Goal: Transaction & Acquisition: Purchase product/service

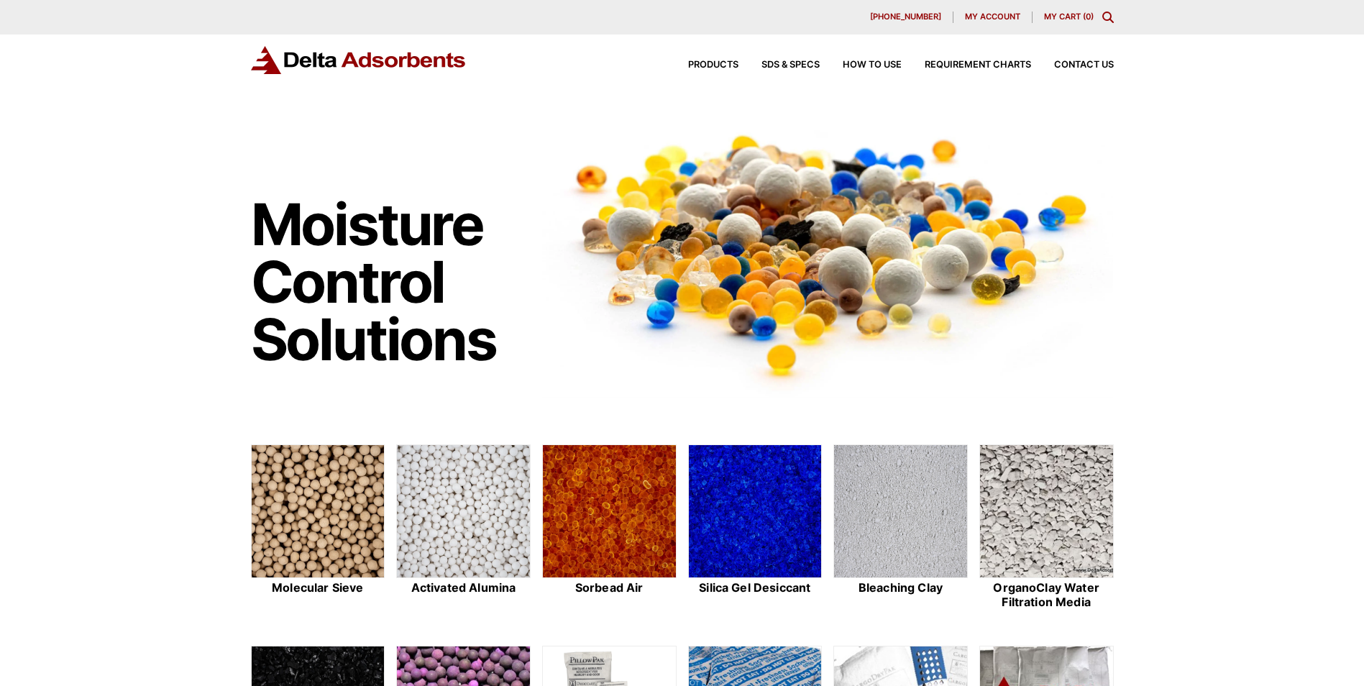
click at [1049, 19] on link "My Cart ( 0 )" at bounding box center [1069, 17] width 50 height 10
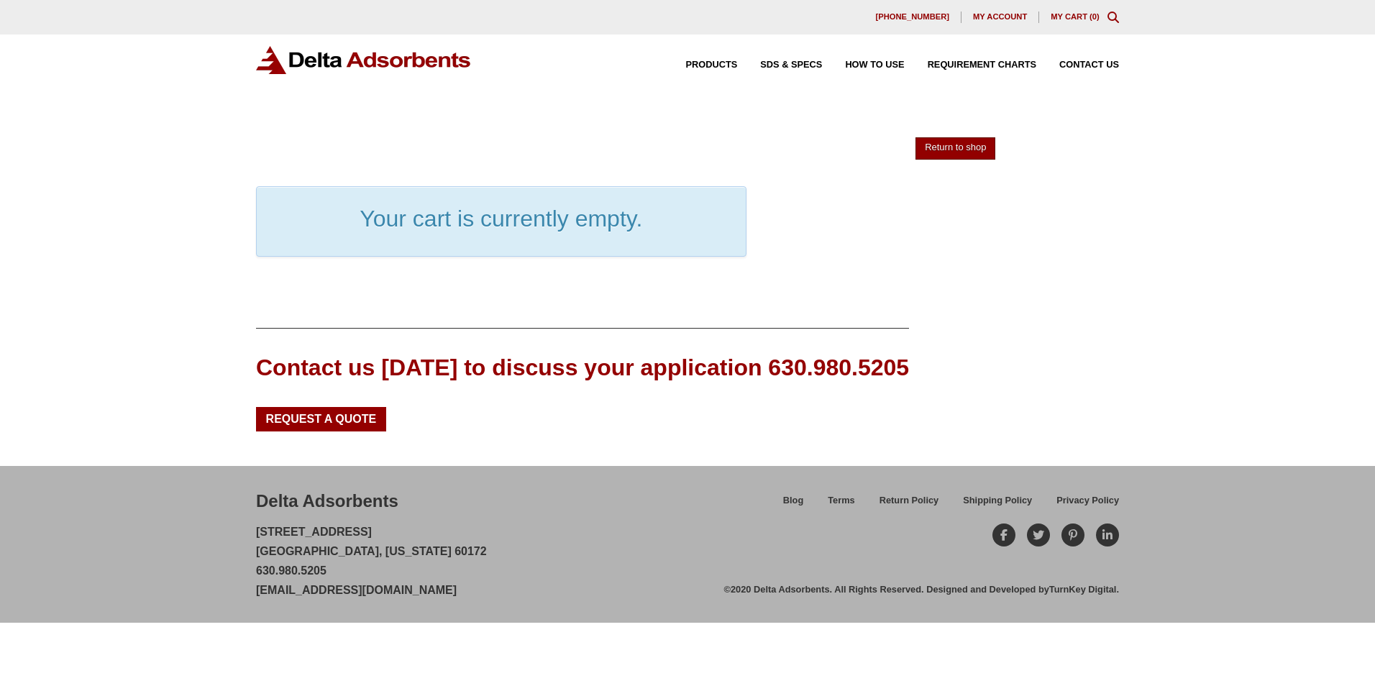
click at [929, 148] on link "Return to shop" at bounding box center [956, 148] width 80 height 22
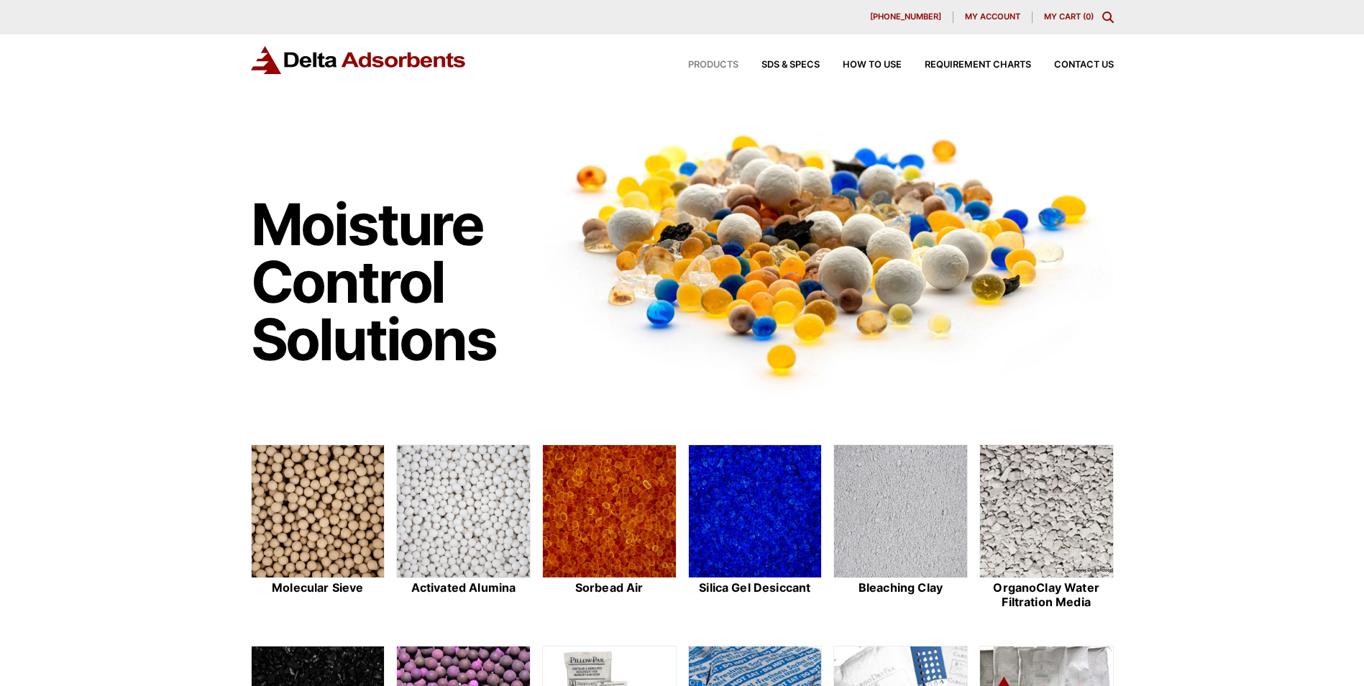
click at [724, 63] on span "Products" at bounding box center [713, 64] width 50 height 9
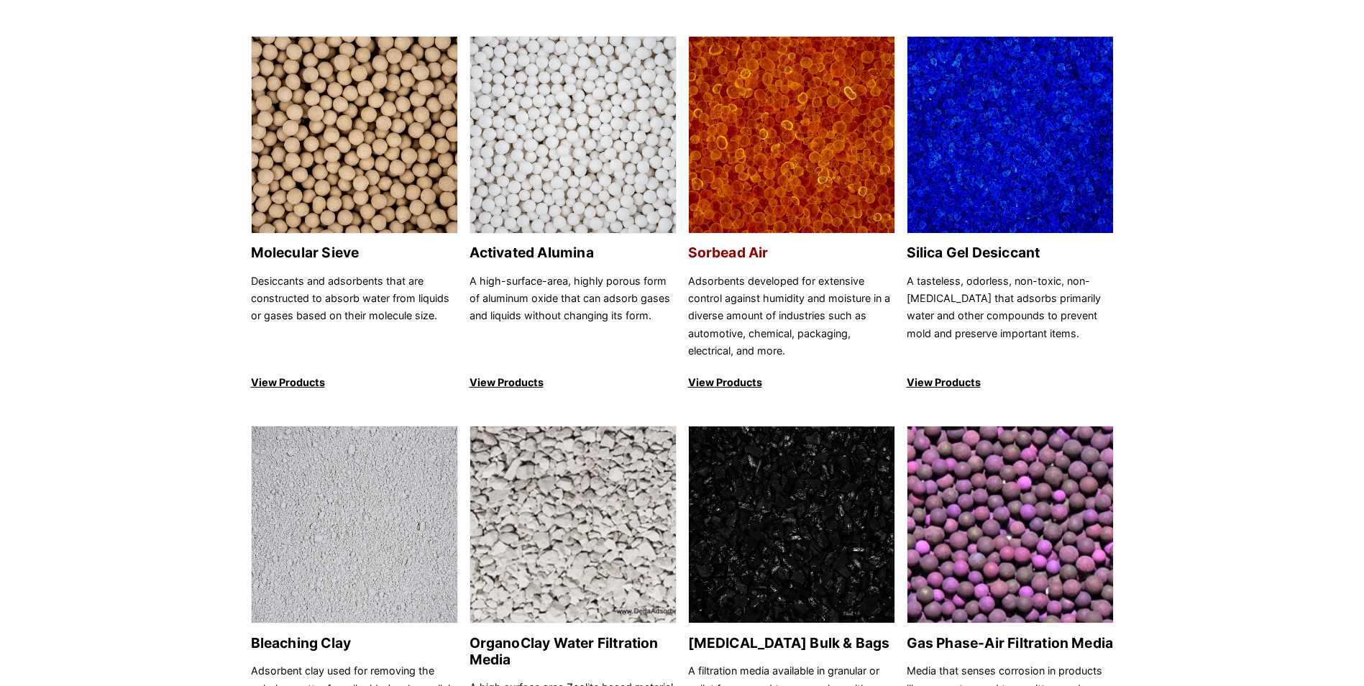
scroll to position [144, 0]
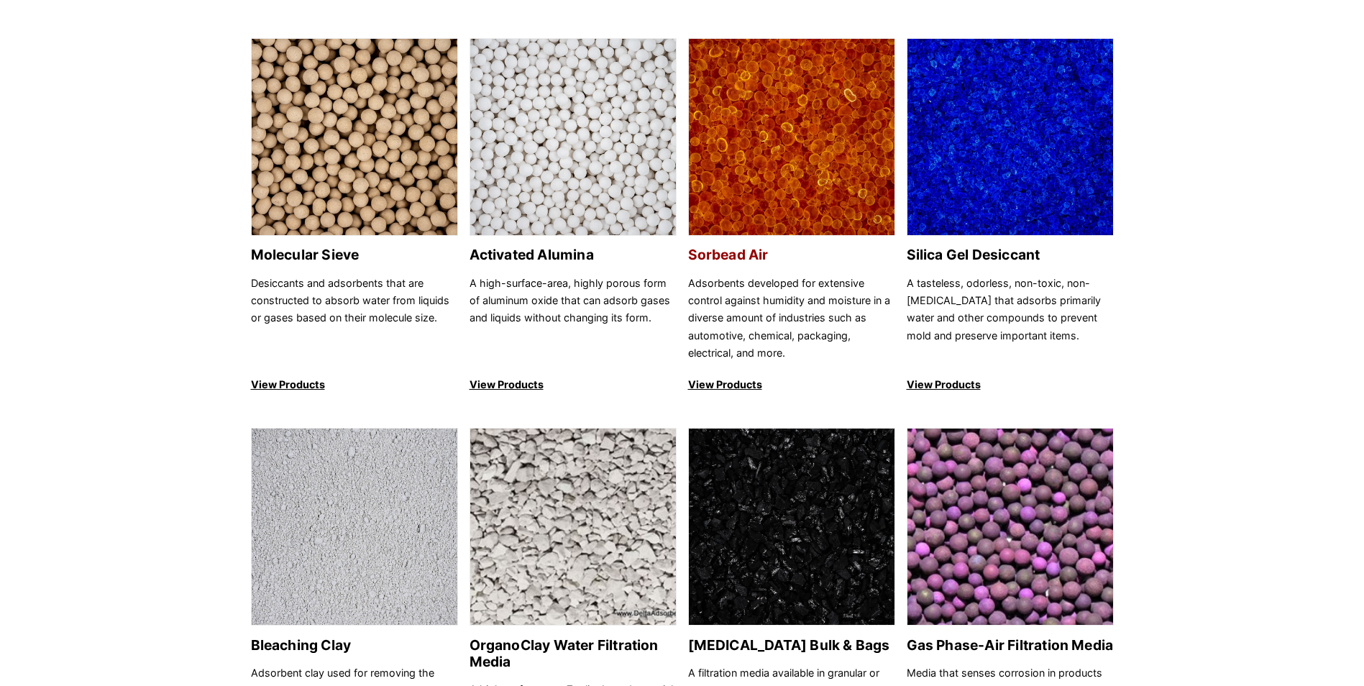
click at [756, 382] on p "View Products" at bounding box center [791, 384] width 207 height 17
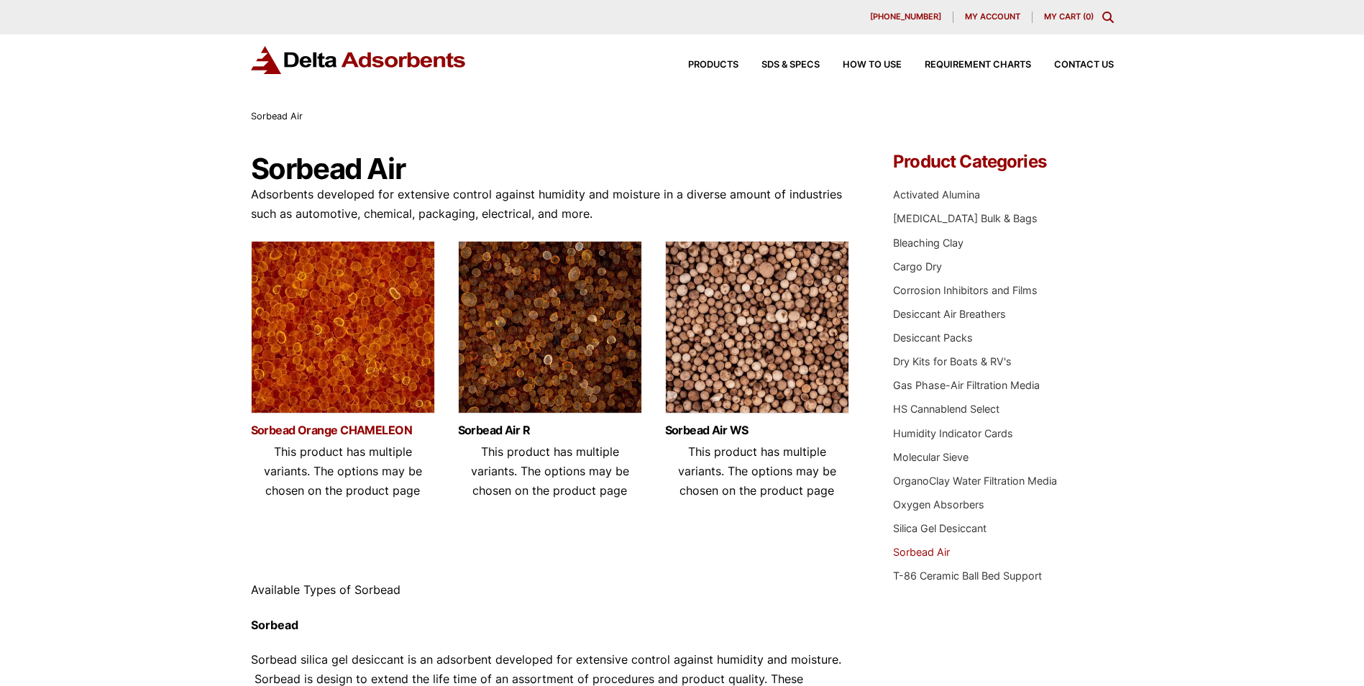
click at [342, 424] on link "Sorbead Orange CHAMELEON" at bounding box center [343, 430] width 184 height 12
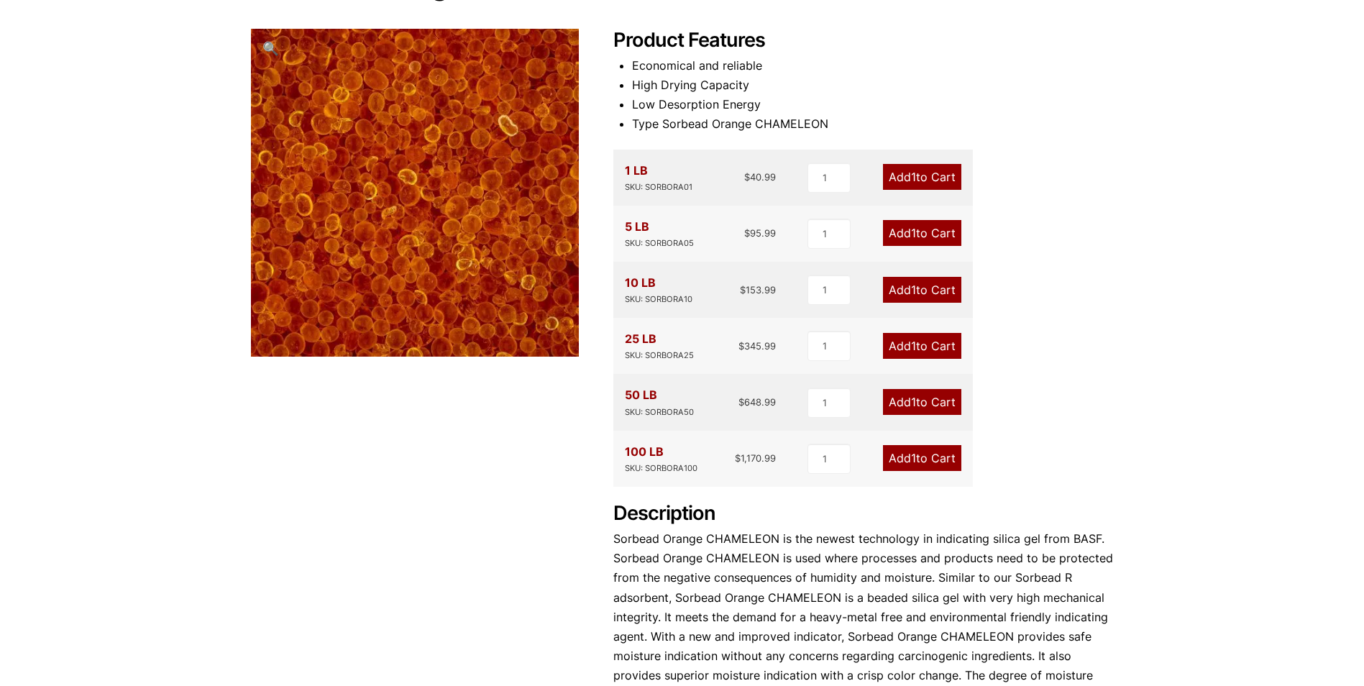
scroll to position [216, 0]
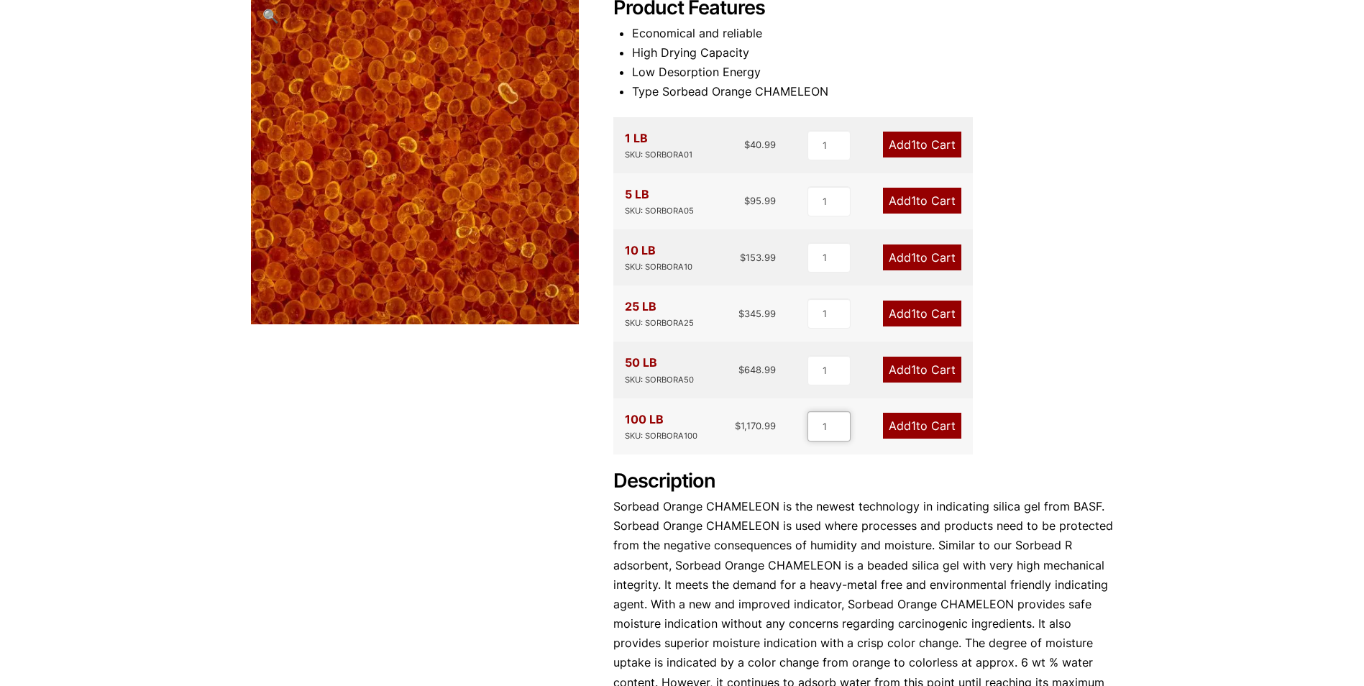
drag, startPoint x: 834, startPoint y: 427, endPoint x: 821, endPoint y: 427, distance: 12.2
click at [821, 427] on input "1" at bounding box center [829, 426] width 43 height 30
type input "2"
click at [842, 424] on input "2" at bounding box center [828, 426] width 43 height 30
click at [909, 428] on span "2" at bounding box center [912, 426] width 7 height 14
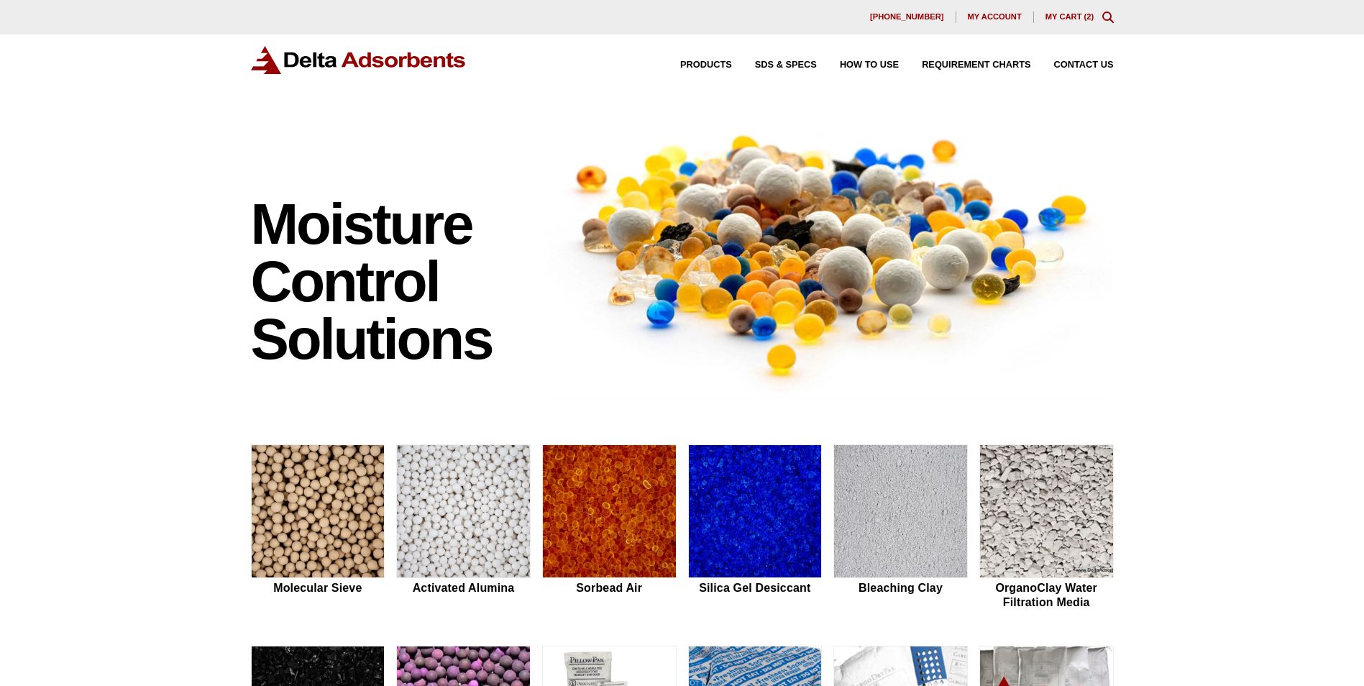
click at [1059, 15] on link "My Cart ( 2 )" at bounding box center [1070, 16] width 49 height 9
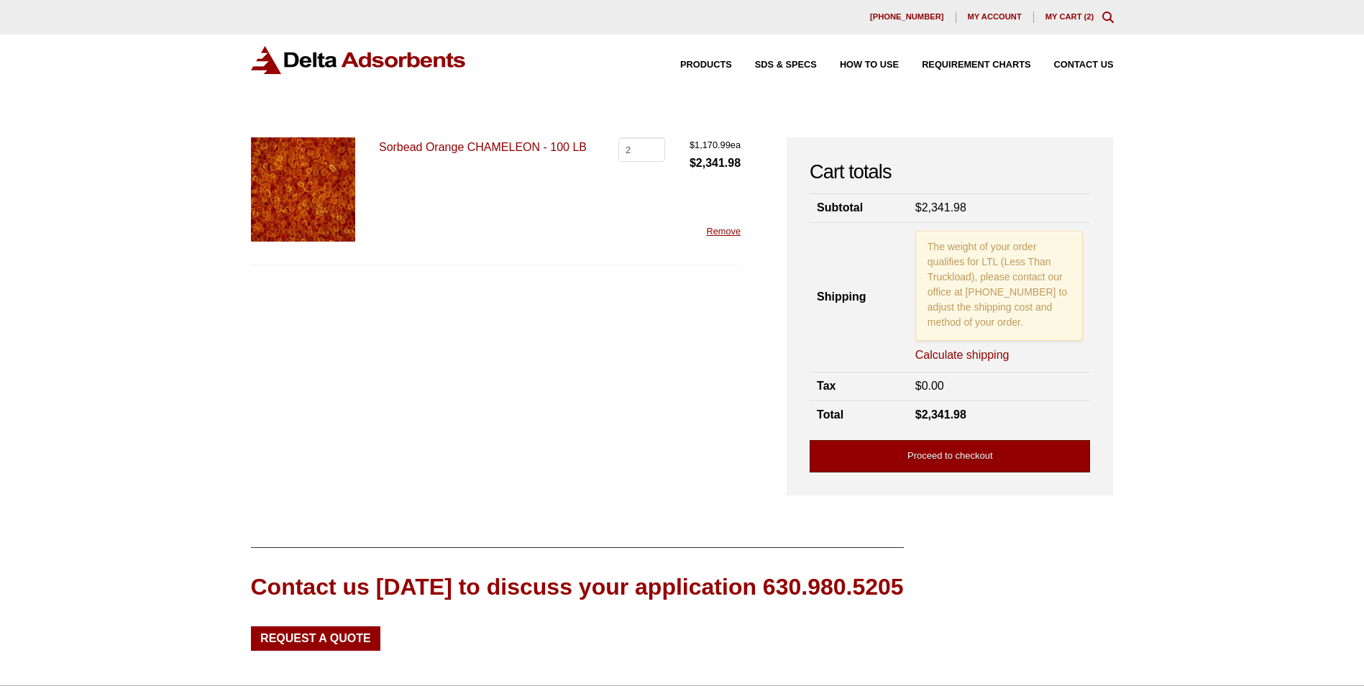
click at [937, 457] on link "Proceed to checkout" at bounding box center [950, 456] width 280 height 32
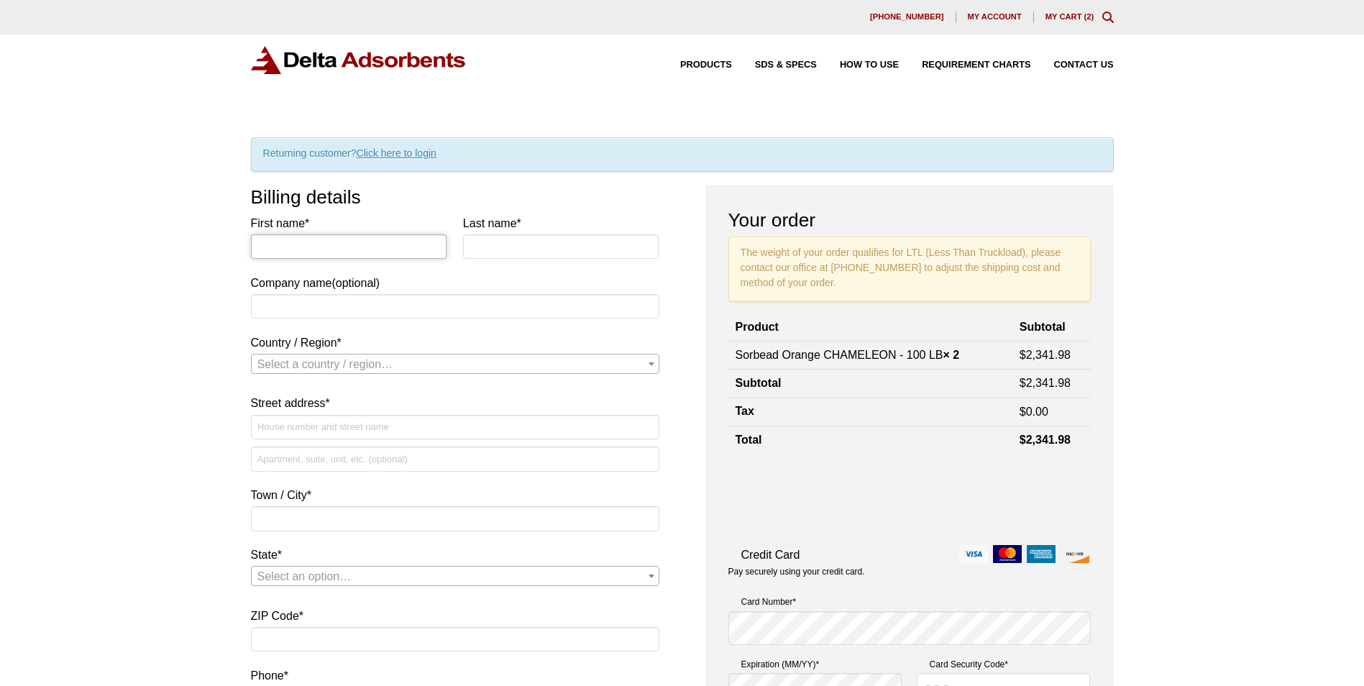
click at [391, 247] on input "First name *" at bounding box center [349, 246] width 196 height 24
type input "[PERSON_NAME]"
click at [338, 298] on input "Company name (optional)" at bounding box center [455, 306] width 409 height 24
type input "[PERSON_NAME] Generation"
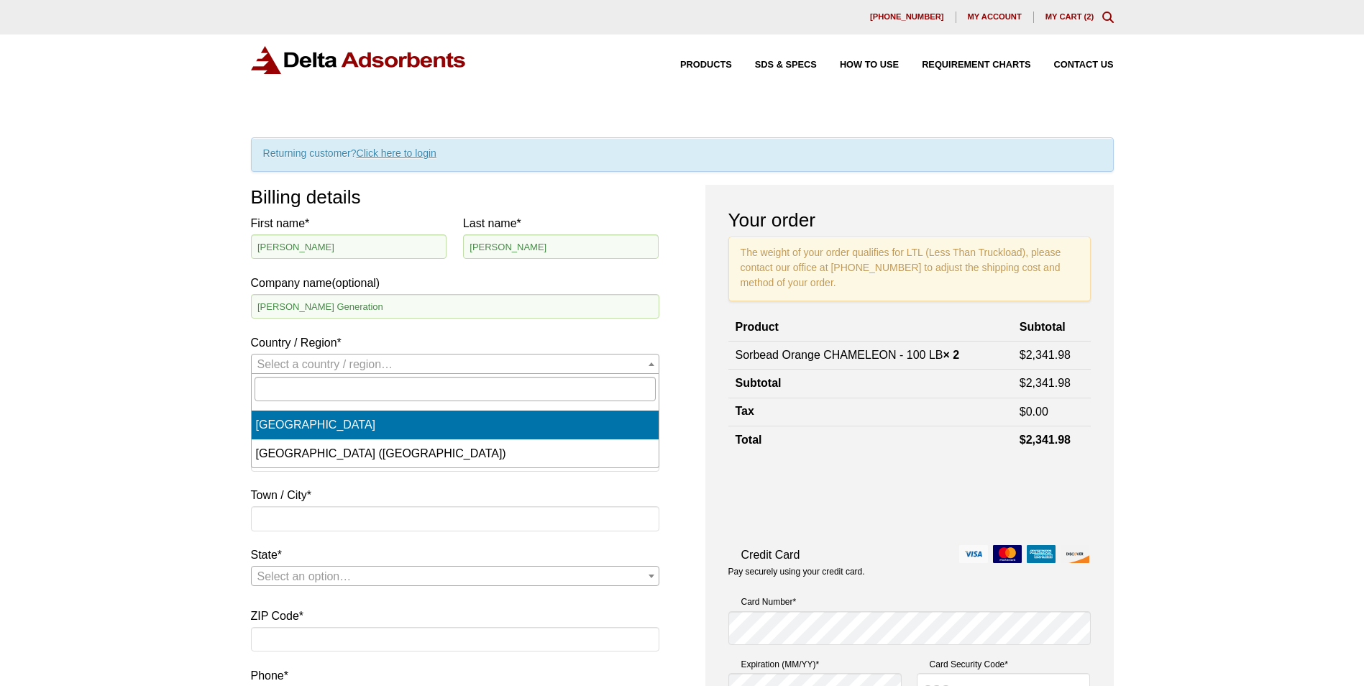
click at [647, 355] on span "Country / Region" at bounding box center [651, 364] width 14 height 19
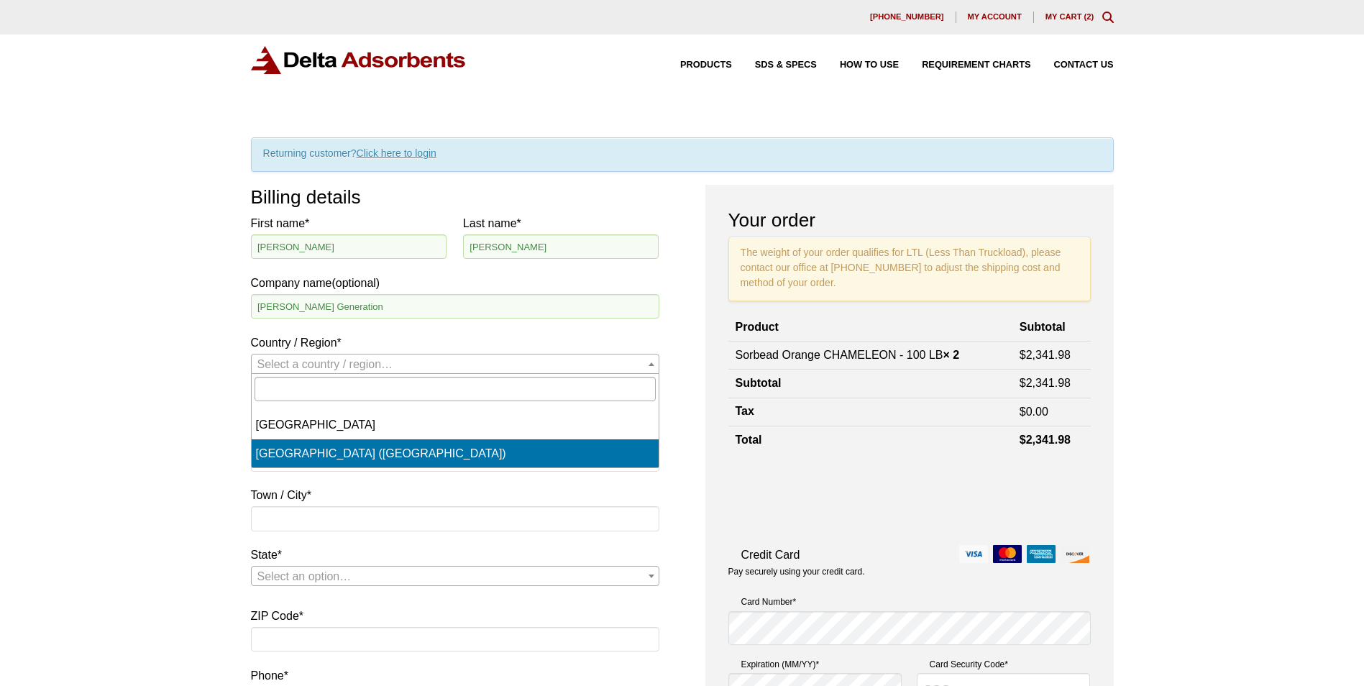
select select "US"
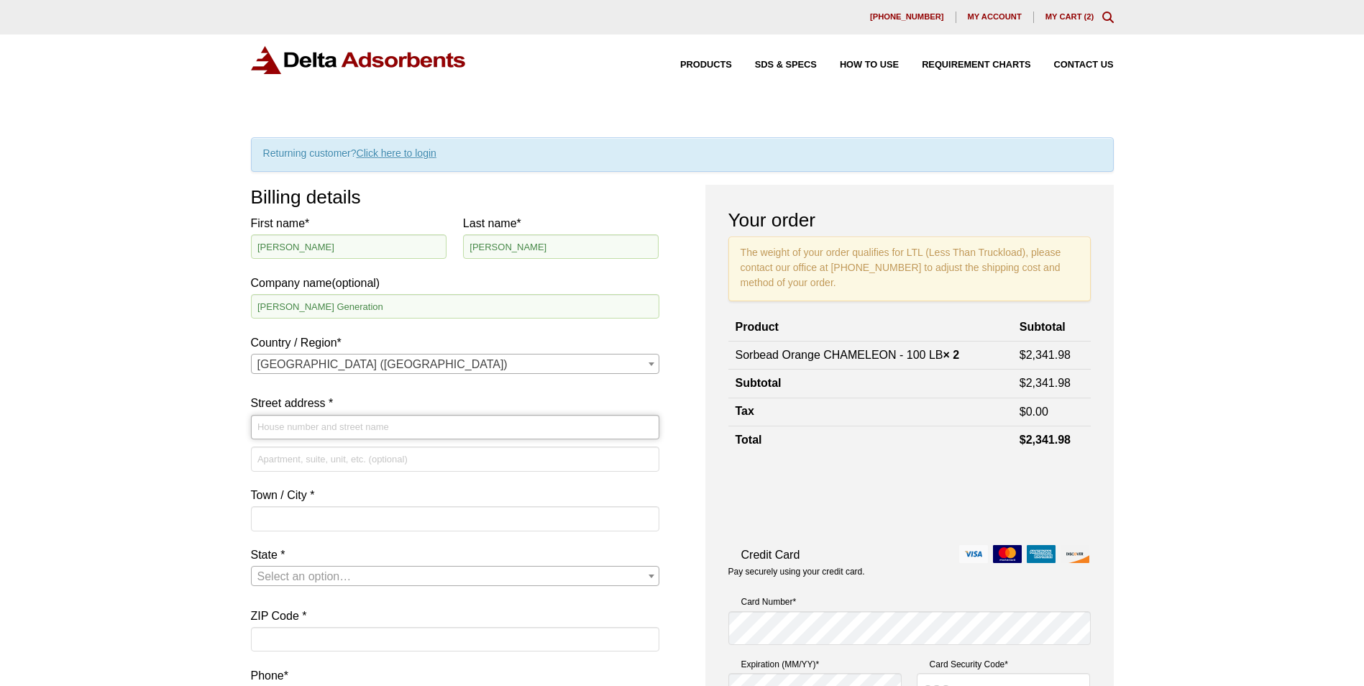
click at [295, 423] on input "Street address *" at bounding box center [455, 427] width 409 height 24
type input "[STREET_ADDRESS]"
type input "[GEOGRAPHIC_DATA][PERSON_NAME]"
select select "PA"
type input "15944"
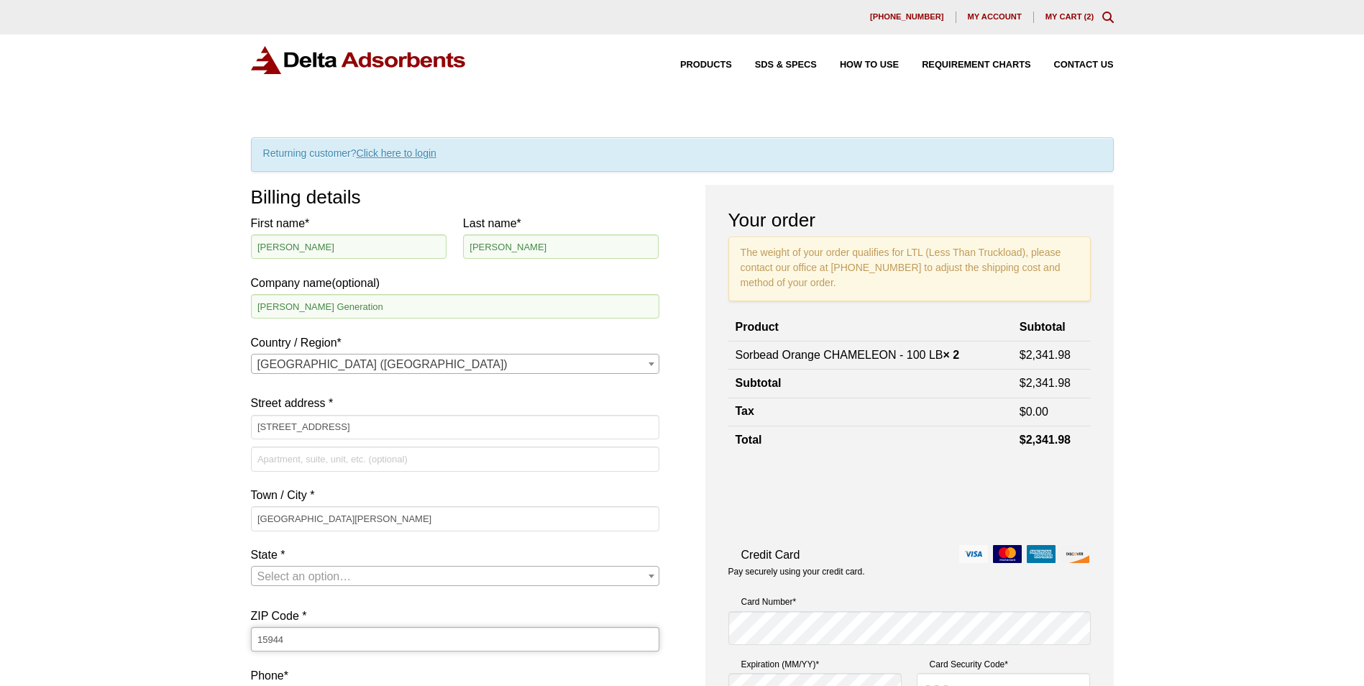
type input "18143225125"
type input "[PERSON_NAME][EMAIL_ADDRESS][PERSON_NAME][DOMAIN_NAME]"
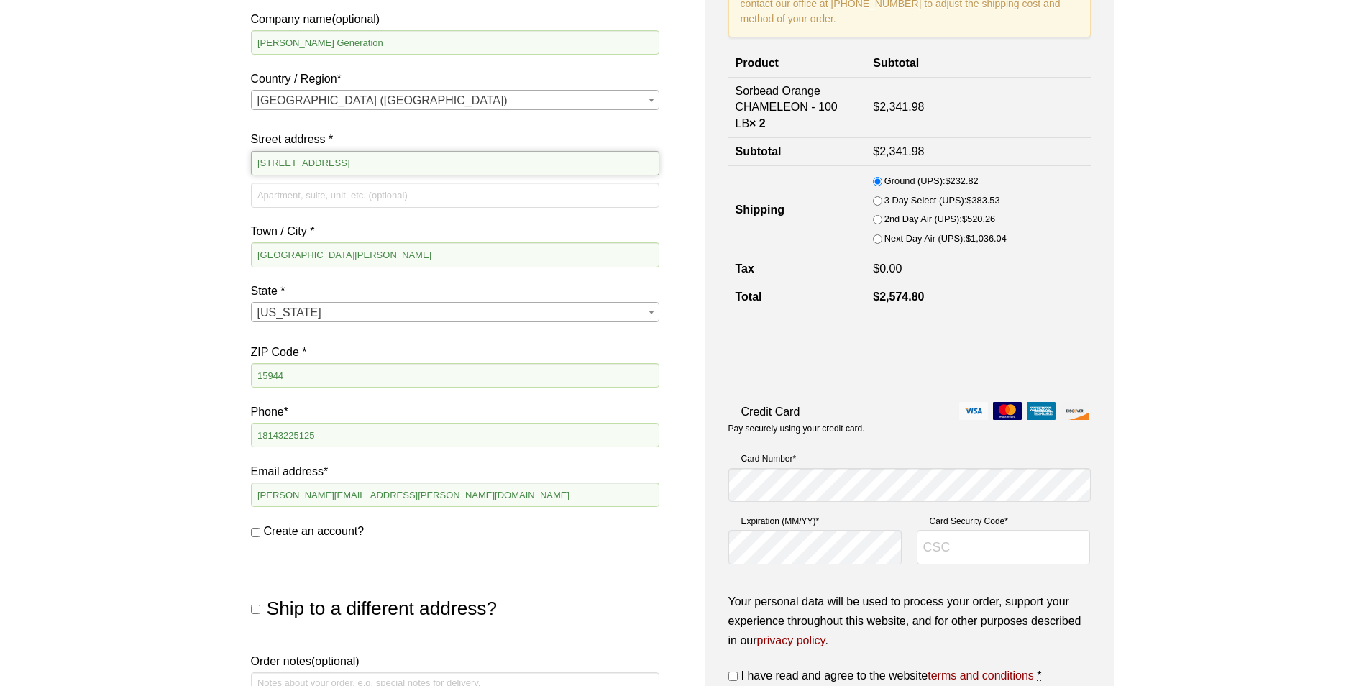
scroll to position [288, 0]
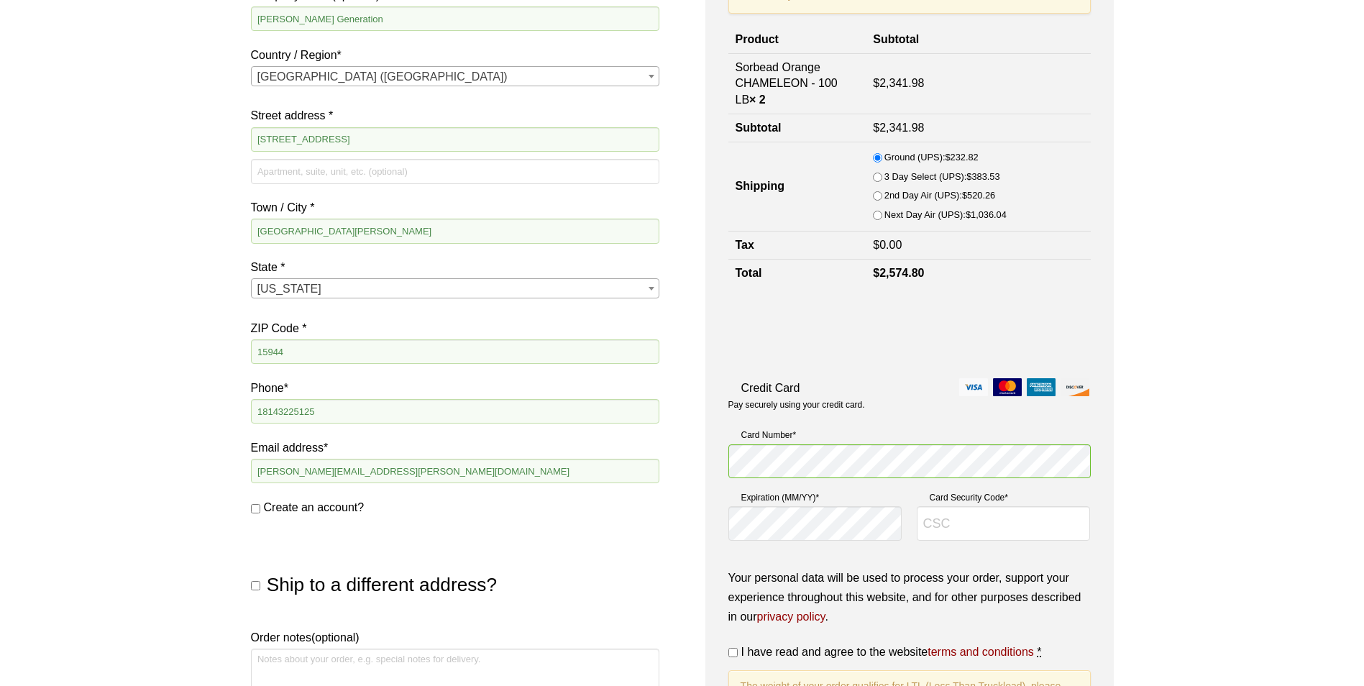
click at [720, 508] on div "Your order The weight of your order qualifies for LTL (Less Than Truckload), pl…" at bounding box center [910, 347] width 409 height 901
click at [929, 522] on input "Card Security Code *" at bounding box center [1004, 523] width 174 height 35
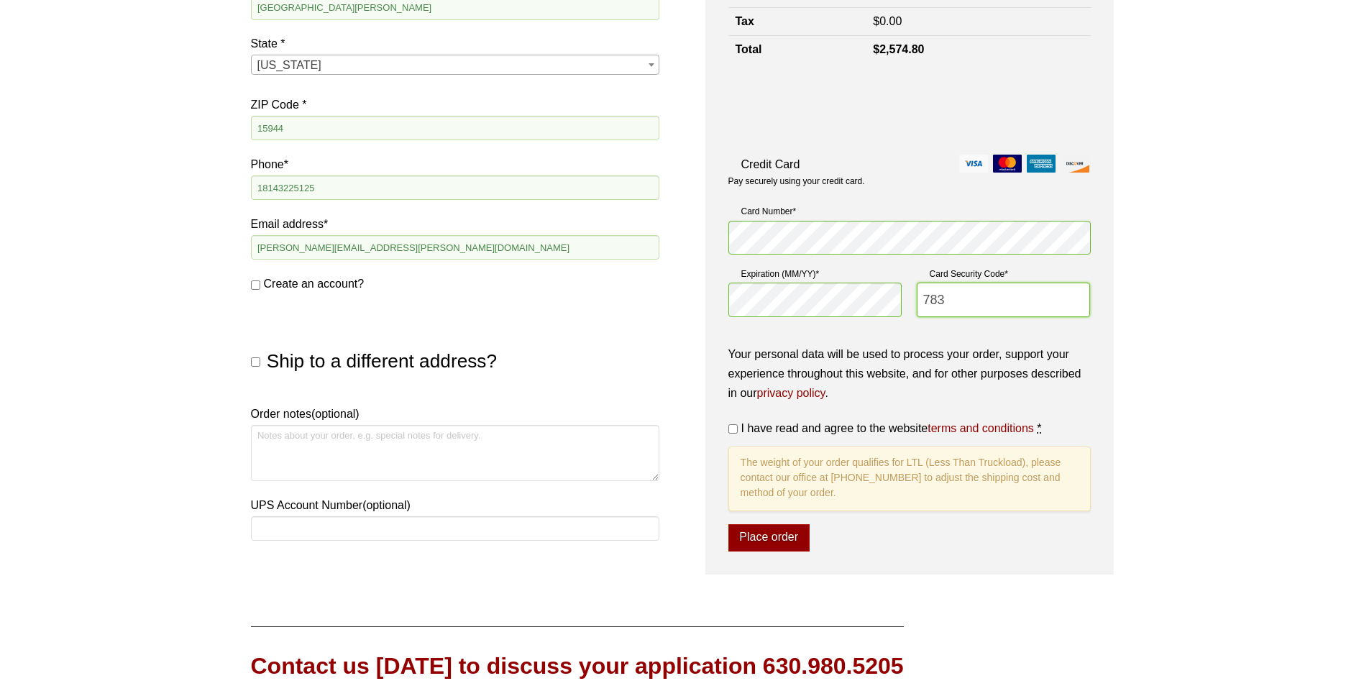
scroll to position [575, 0]
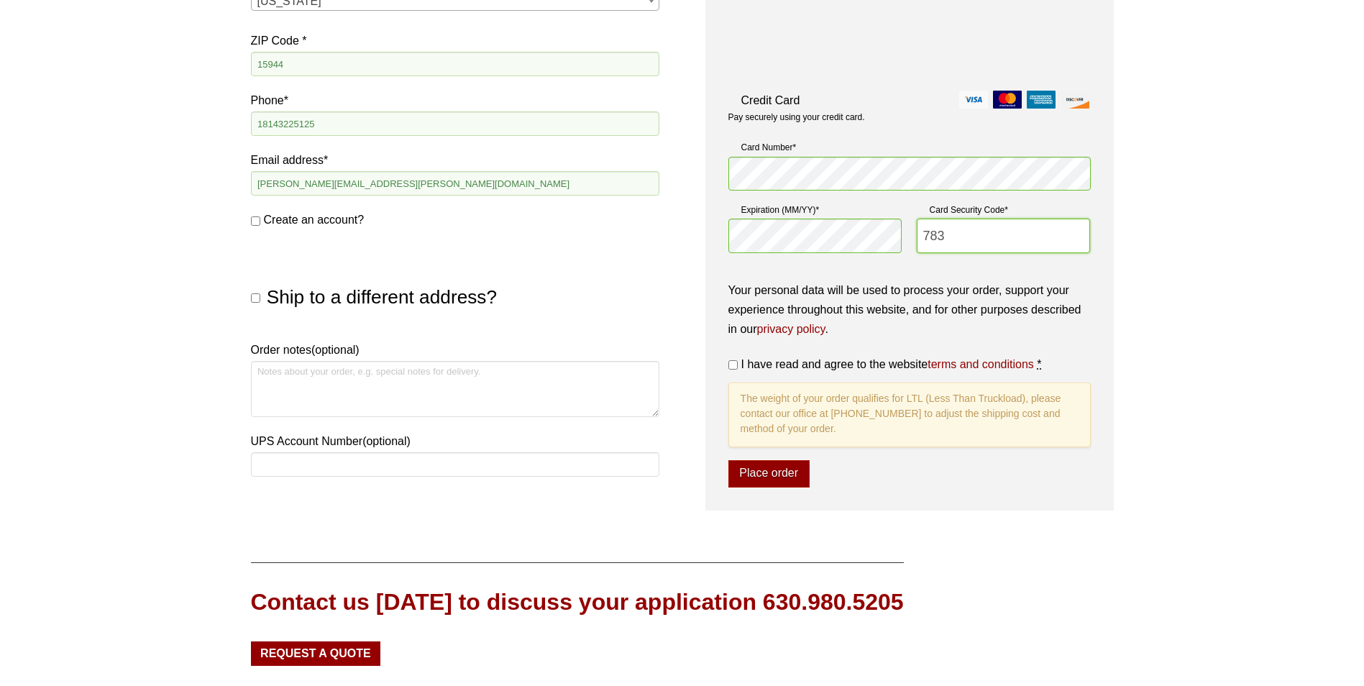
type input "783"
click at [734, 364] on input "I have read and agree to the website terms and conditions *" at bounding box center [733, 364] width 9 height 9
checkbox input "true"
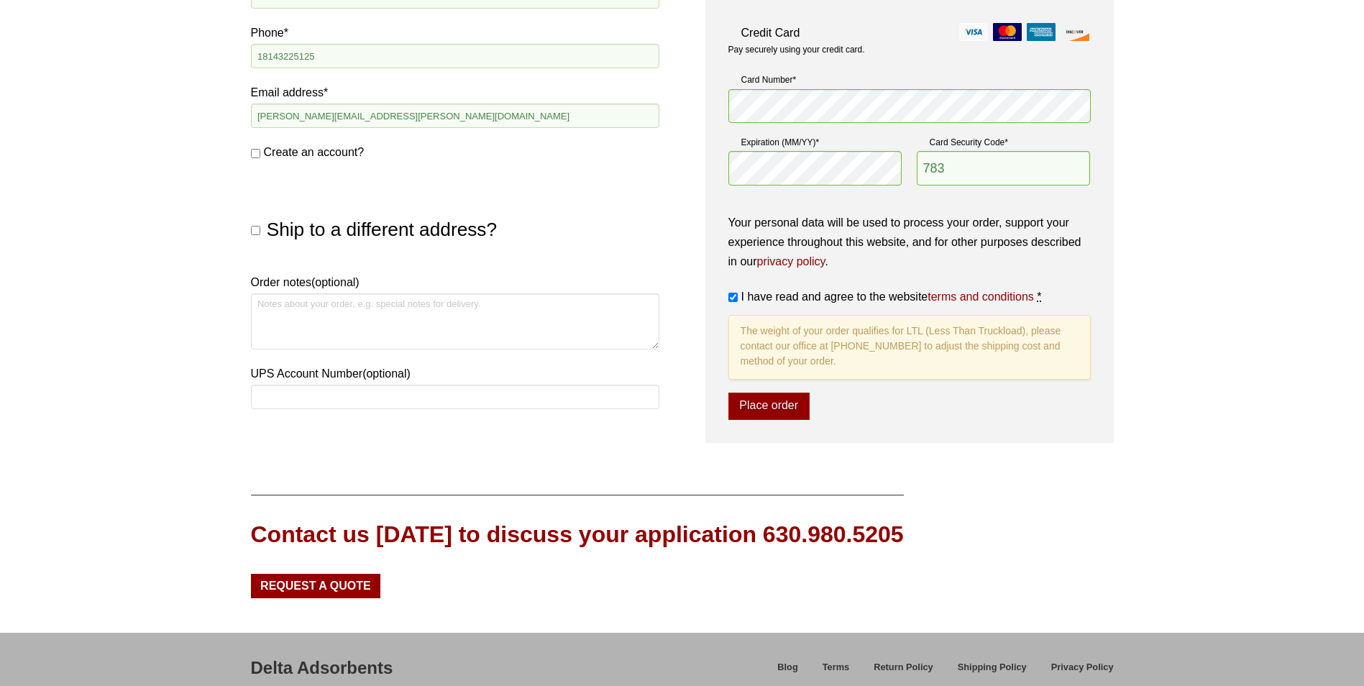
scroll to position [647, 0]
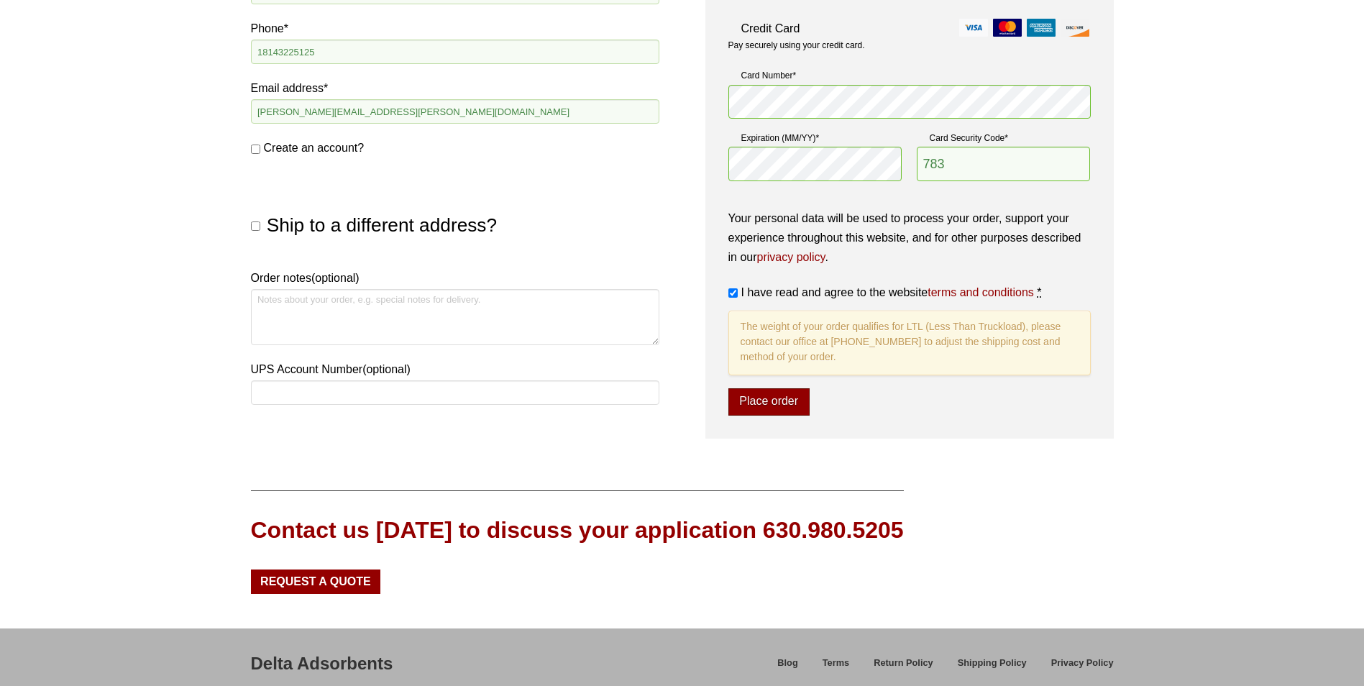
click at [760, 407] on button "Place order" at bounding box center [769, 401] width 81 height 27
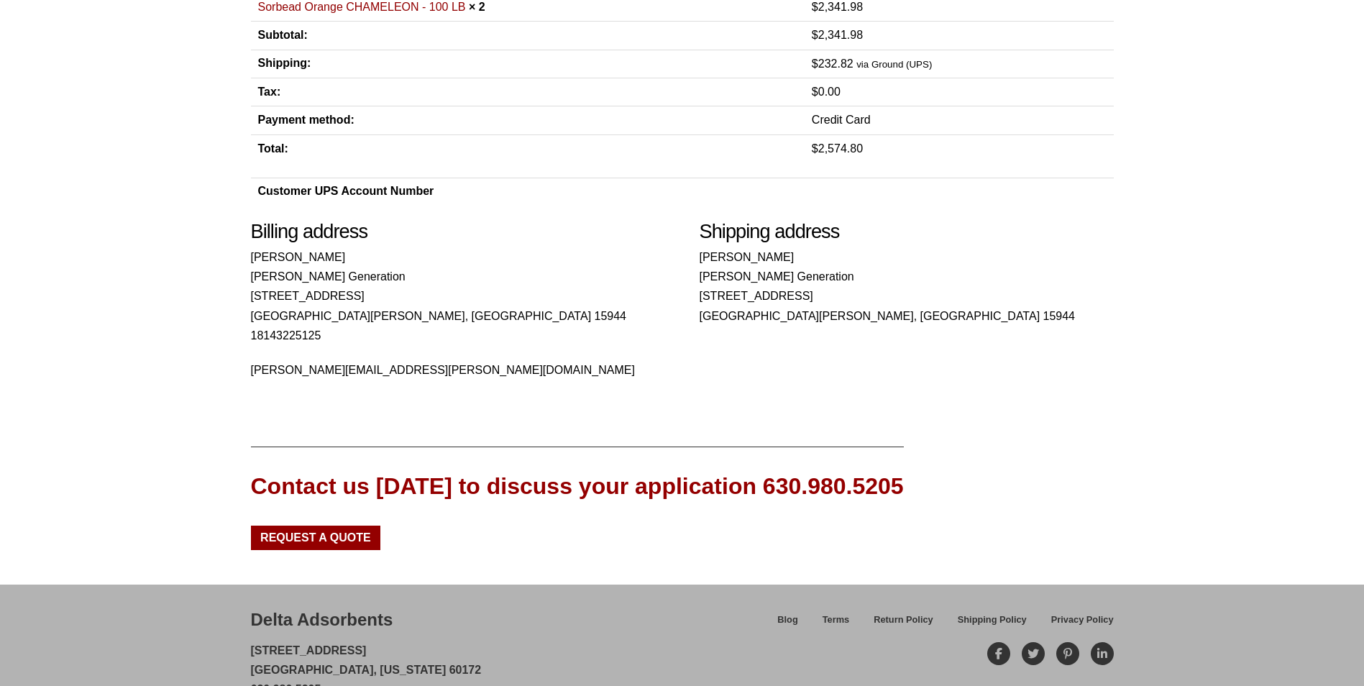
scroll to position [360, 0]
